Goal: Entertainment & Leisure: Browse casually

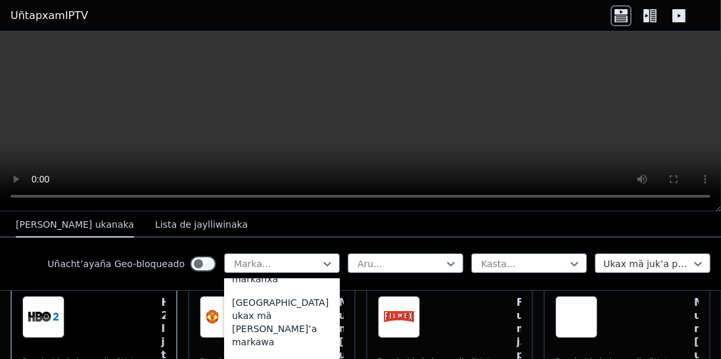
scroll to position [1348, 0]
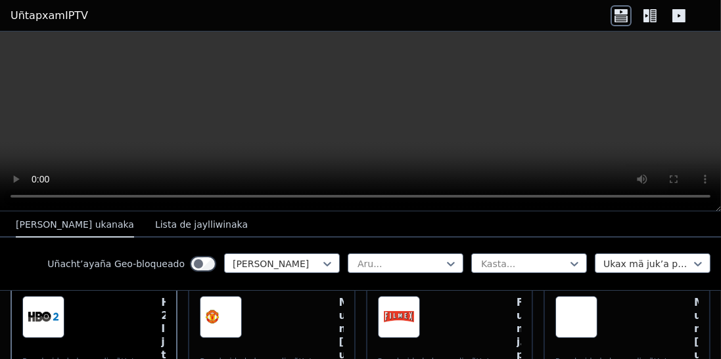
scroll to position [140, 0]
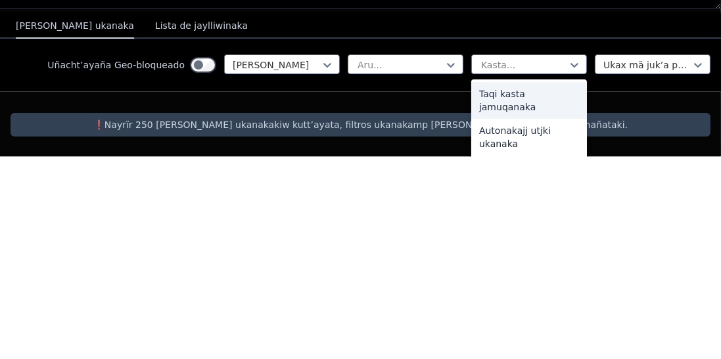
click at [527, 292] on font "Taqi kasta jamuqanaka" at bounding box center [507, 304] width 57 height 24
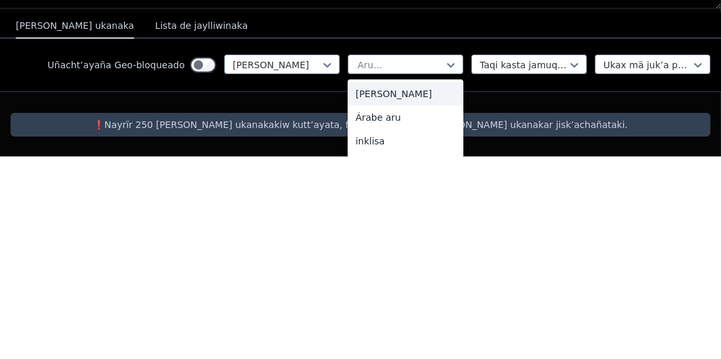
click at [415, 290] on div "[PERSON_NAME]" at bounding box center [406, 297] width 116 height 24
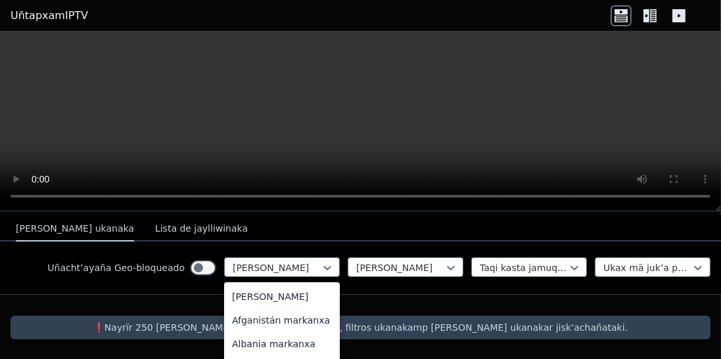
scroll to position [1199, 0]
